Goal: Task Accomplishment & Management: Manage account settings

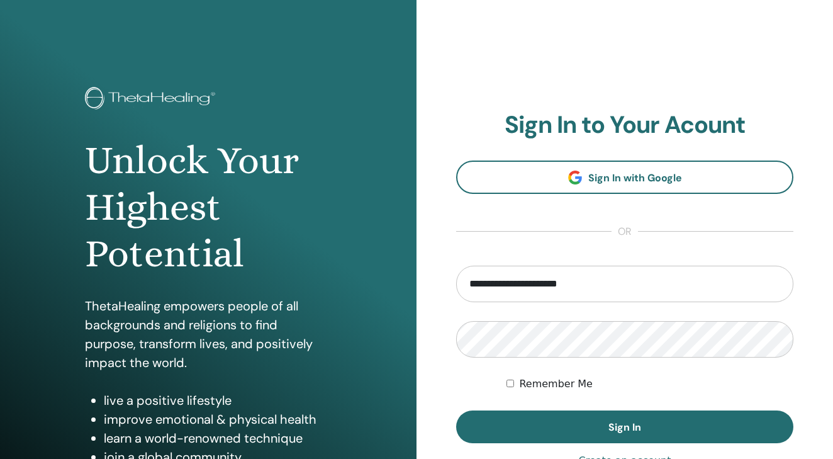
type input "**********"
click at [625, 427] on button "Sign In" at bounding box center [624, 426] width 337 height 33
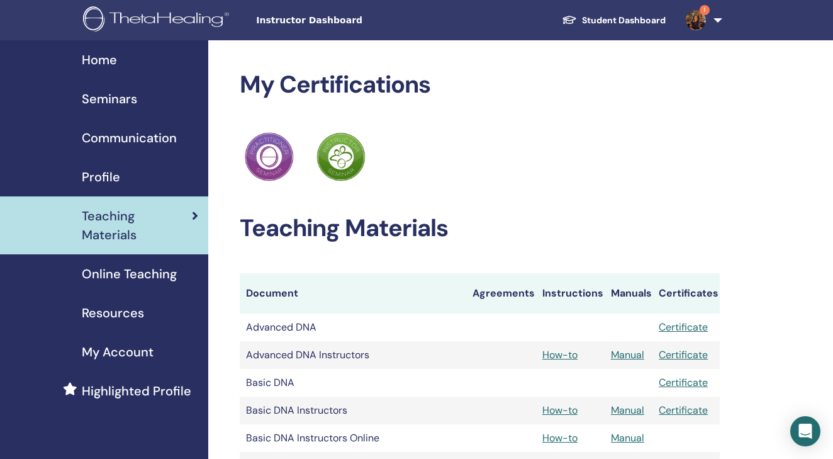
click at [705, 26] on link "1" at bounding box center [702, 20] width 52 height 40
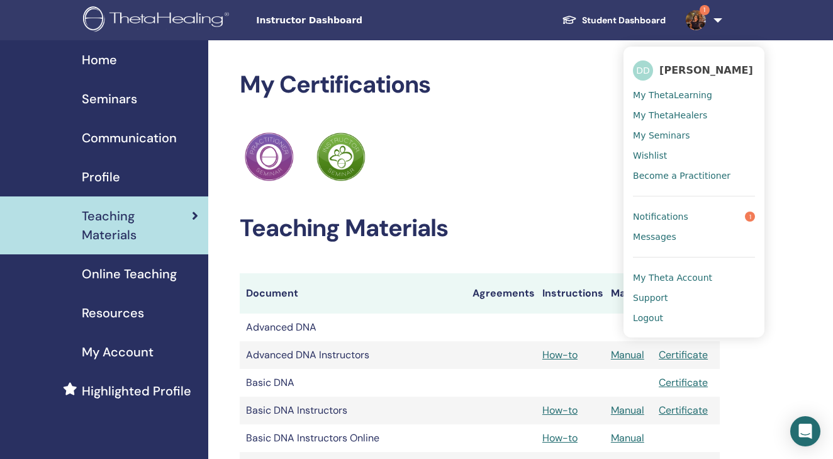
click at [663, 216] on span "Notifications" at bounding box center [660, 216] width 55 height 11
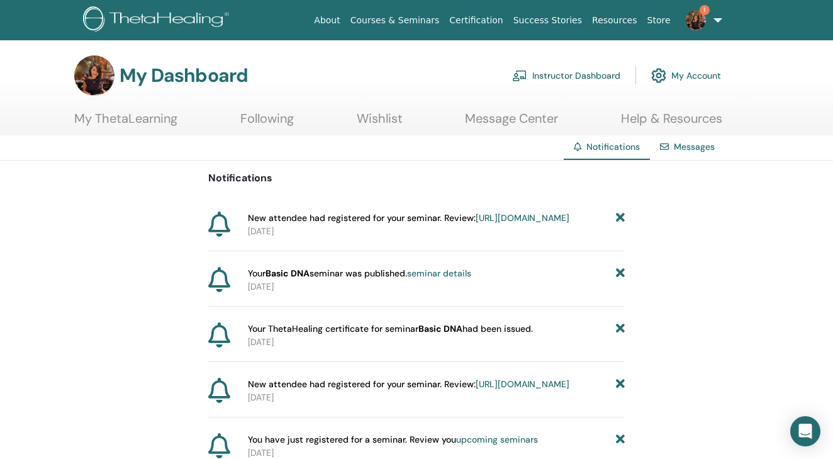
click at [513, 223] on link "https://member.thetahealing.com/instructor/seminar/378154/attendees" at bounding box center [523, 217] width 94 height 11
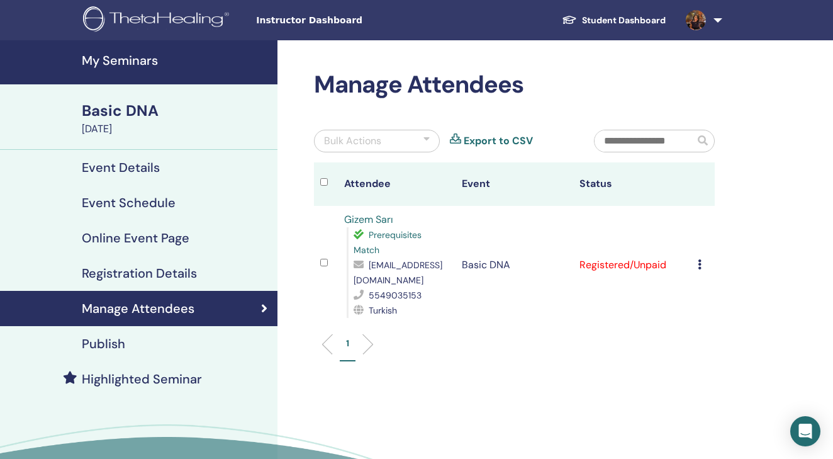
click at [699, 264] on icon at bounding box center [700, 264] width 4 height 10
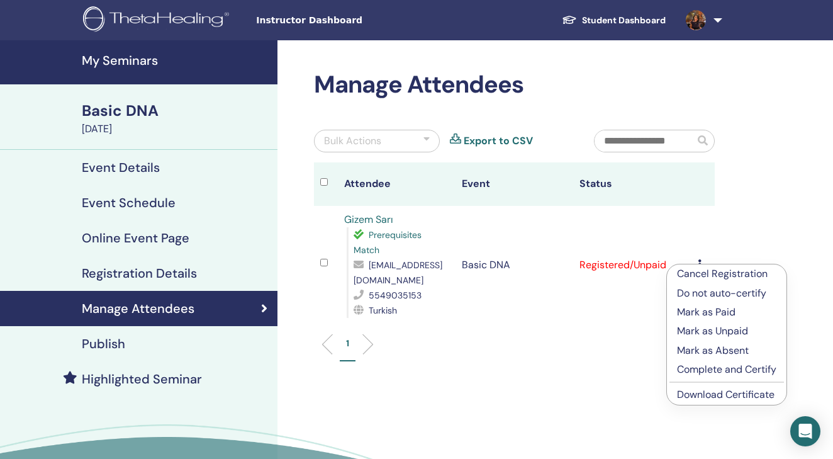
click at [636, 287] on td "Registered/Unpaid" at bounding box center [632, 265] width 118 height 118
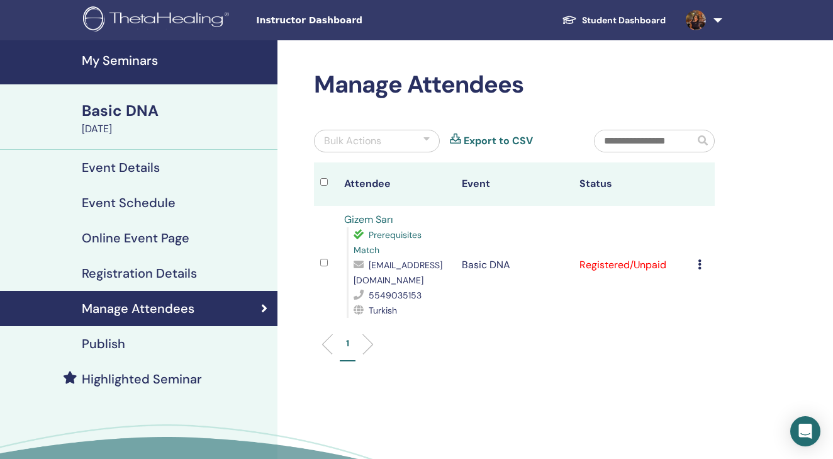
click at [487, 265] on td "Basic DNA" at bounding box center [515, 265] width 118 height 118
